Goal: Complete application form

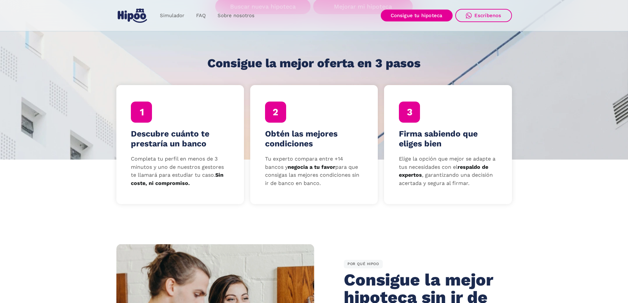
scroll to position [132, 0]
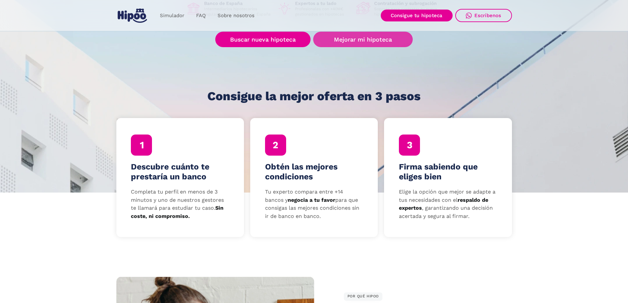
click at [359, 40] on link "Mejorar mi hipoteca" at bounding box center [362, 39] width 99 height 15
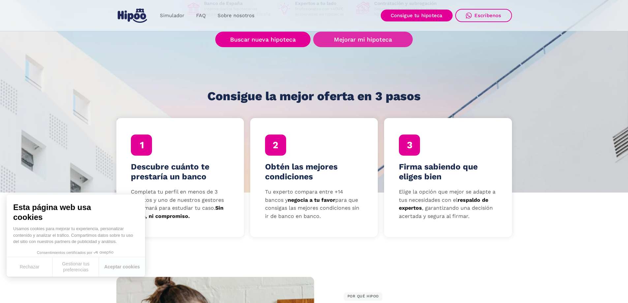
click at [358, 43] on link "Mejorar mi hipoteca" at bounding box center [362, 39] width 99 height 15
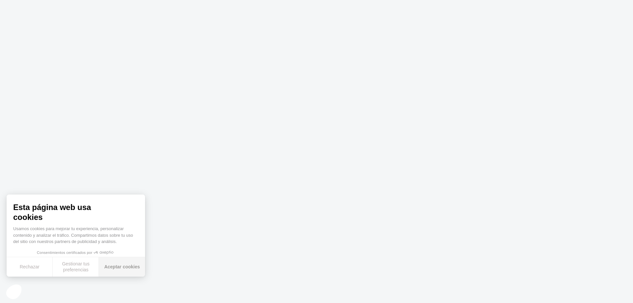
click at [107, 264] on button "Aceptar cookies" at bounding box center [122, 266] width 46 height 19
